Goal: Transaction & Acquisition: Purchase product/service

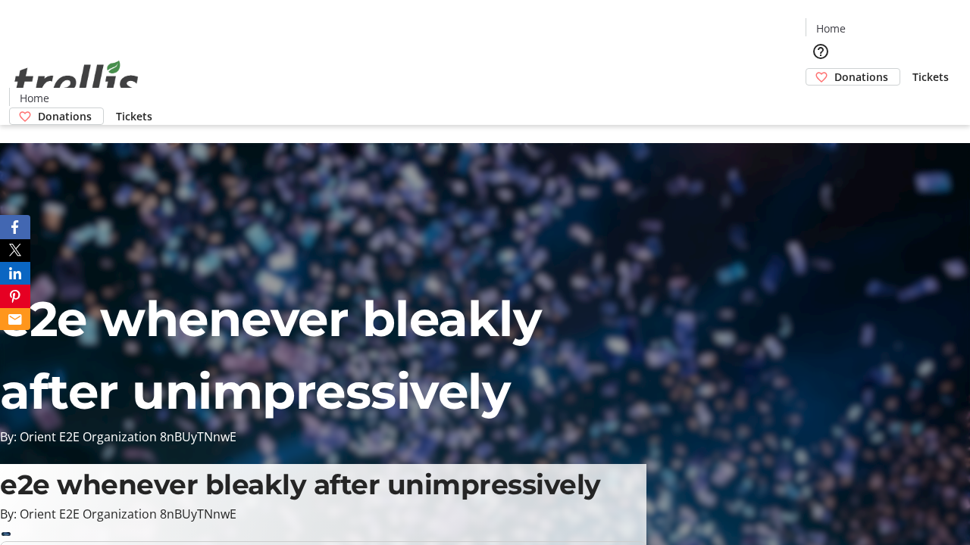
click at [834, 69] on span "Donations" at bounding box center [861, 77] width 54 height 16
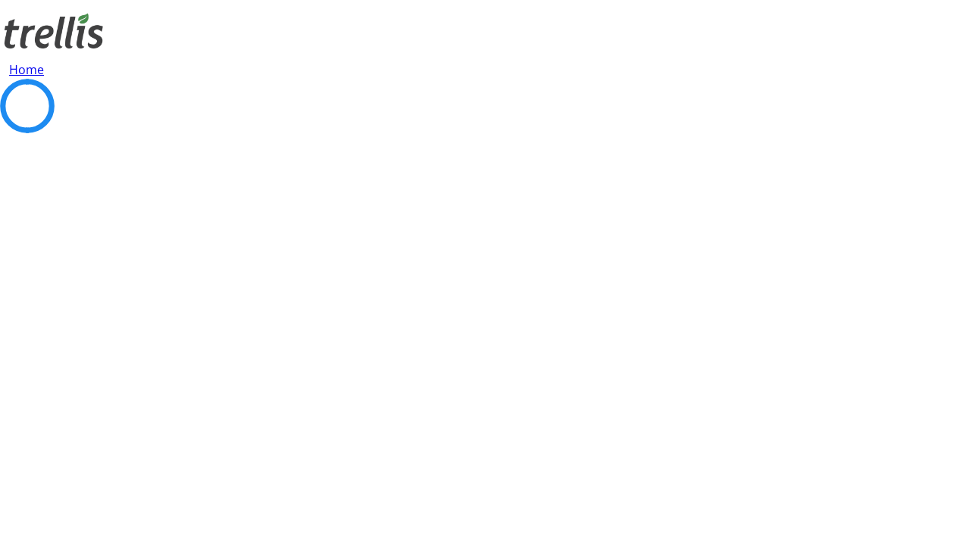
select select "CA"
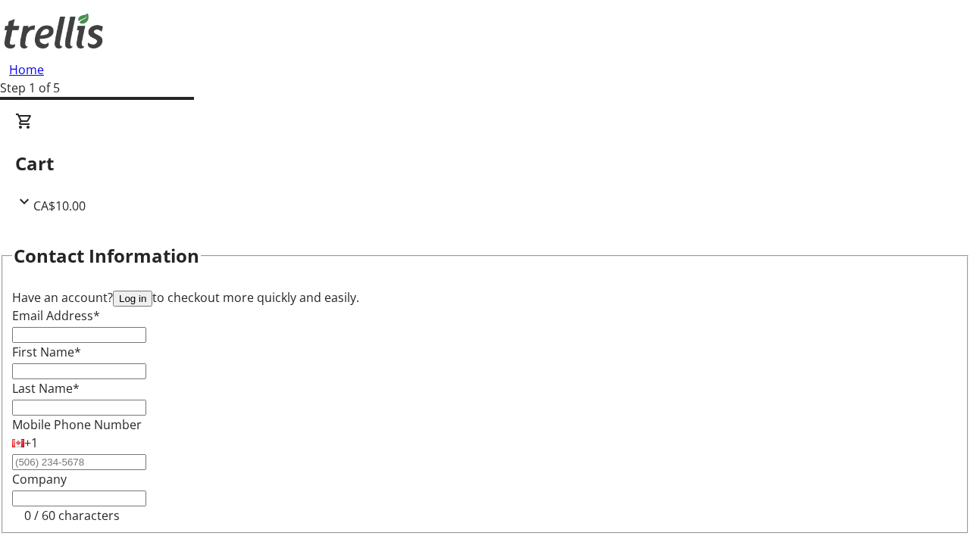
click at [152, 291] on button "Log in" at bounding box center [132, 299] width 39 height 16
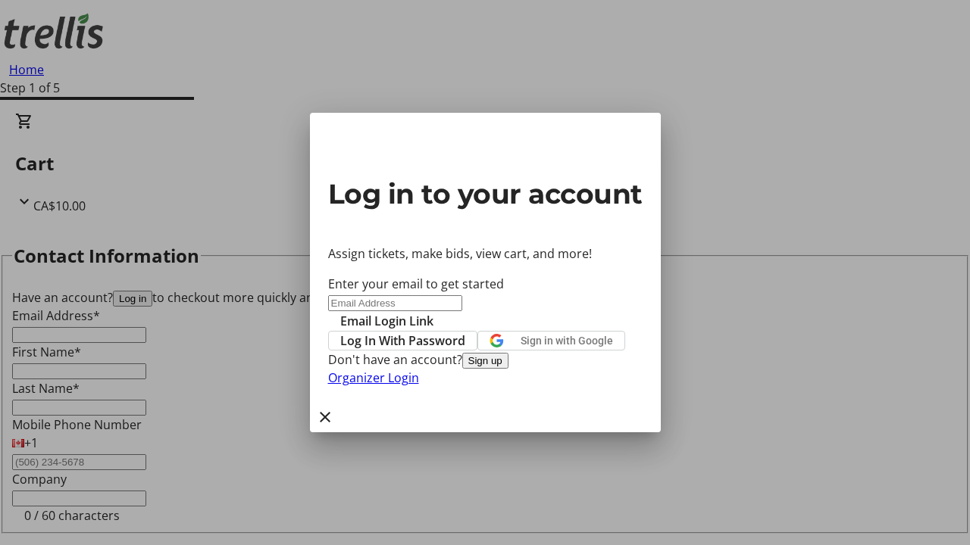
click at [465, 332] on span "Log In With Password" at bounding box center [402, 341] width 125 height 18
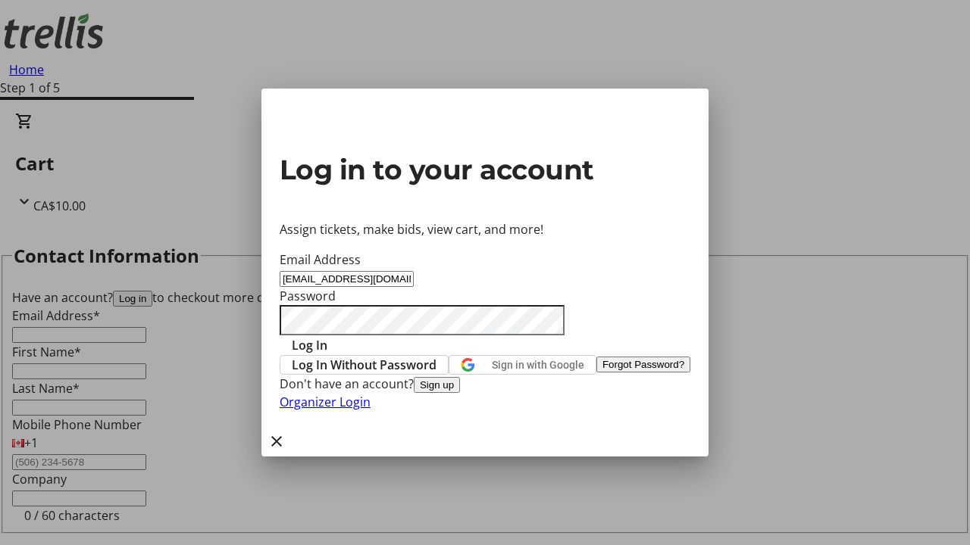
click at [327, 336] on span "Log In" at bounding box center [310, 345] width 36 height 18
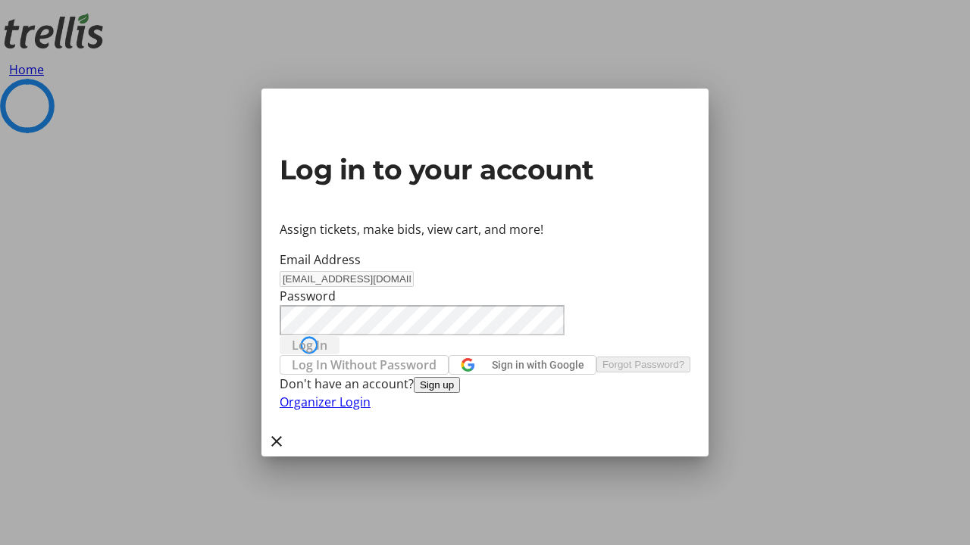
select select "CA"
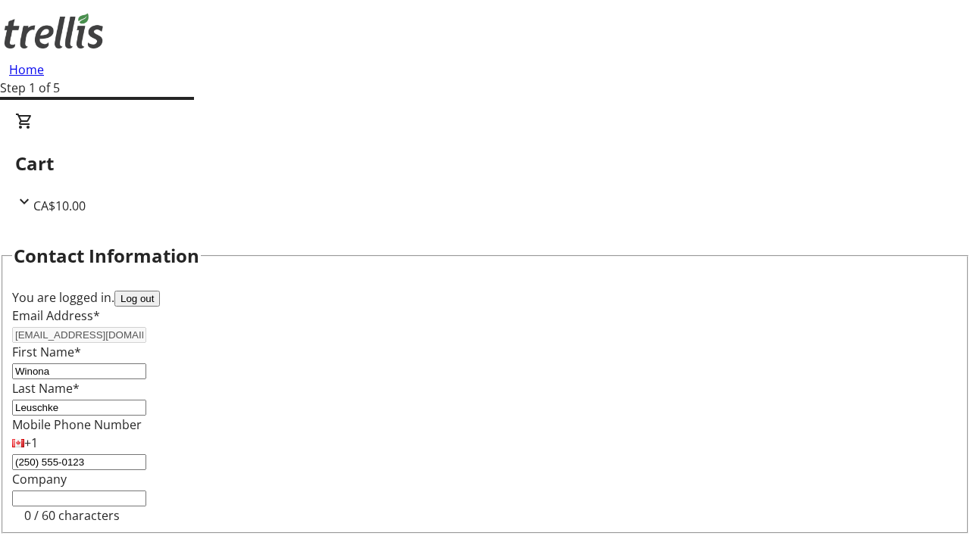
type input "[STREET_ADDRESS][PERSON_NAME]"
type input "Kelowna"
select select "BC"
type input "Kelowna"
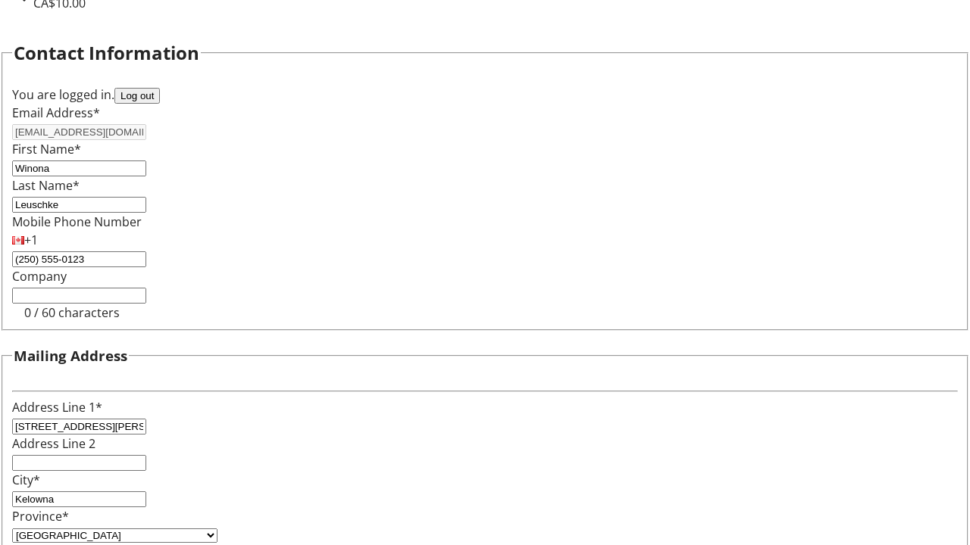
type input "V1Y 0C2"
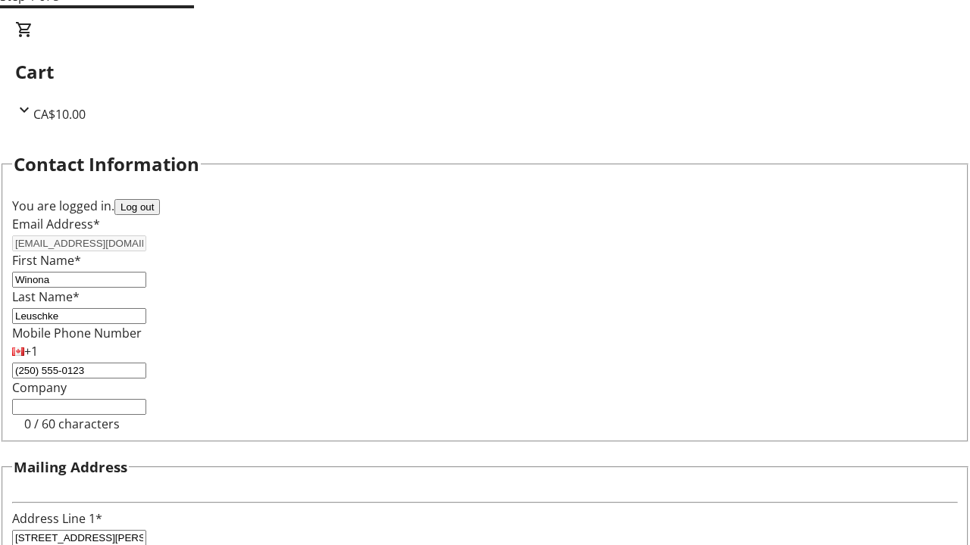
select select "BC"
select select "CA"
